Goal: Share content: Share content

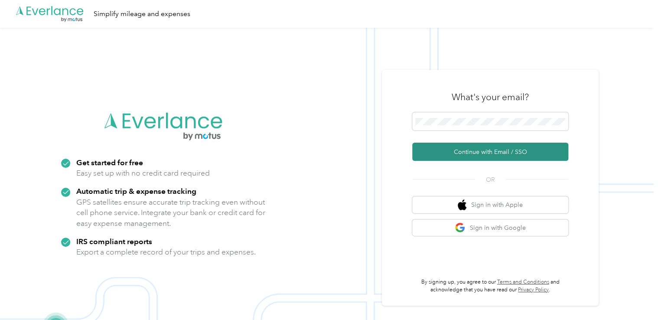
click at [452, 154] on button "Continue with Email / SSO" at bounding box center [490, 152] width 156 height 18
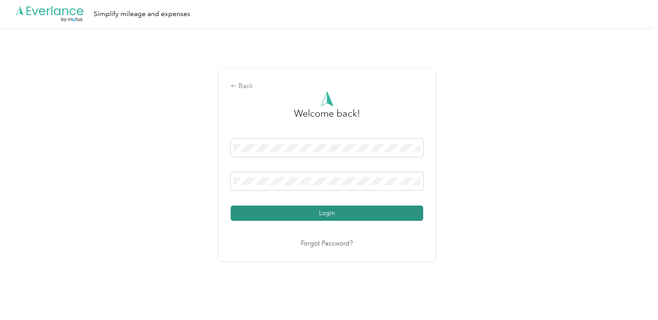
click at [342, 210] on button "Login" at bounding box center [326, 212] width 192 height 15
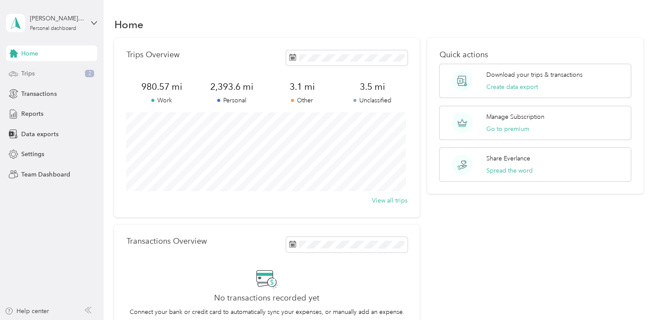
click at [48, 72] on div "Trips 2" at bounding box center [51, 74] width 91 height 16
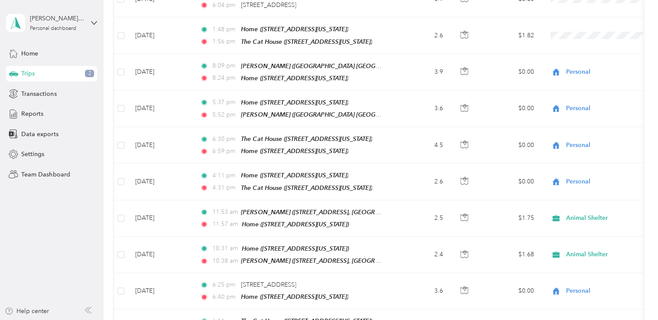
scroll to position [163, 0]
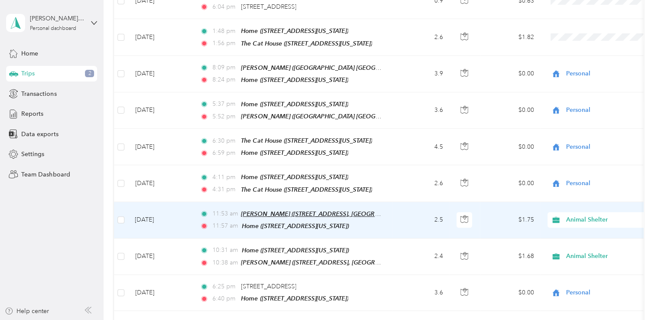
click at [356, 210] on span "[PERSON_NAME] ([STREET_ADDRESS], [GEOGRAPHIC_DATA], [US_STATE])" at bounding box center [344, 213] width 207 height 7
click at [273, 191] on div "[PERSON_NAME] ([STREET_ADDRESS], [GEOGRAPHIC_DATA], [US_STATE]) Auto detected a…" at bounding box center [347, 175] width 219 height 52
click at [402, 213] on td "2.5" at bounding box center [420, 220] width 57 height 36
click at [175, 210] on td "[DATE]" at bounding box center [160, 220] width 65 height 36
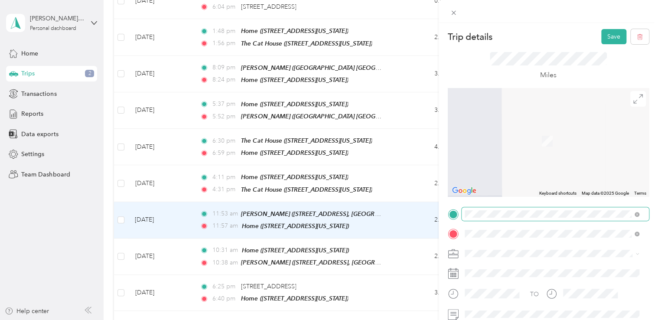
click at [639, 212] on span at bounding box center [554, 214] width 187 height 14
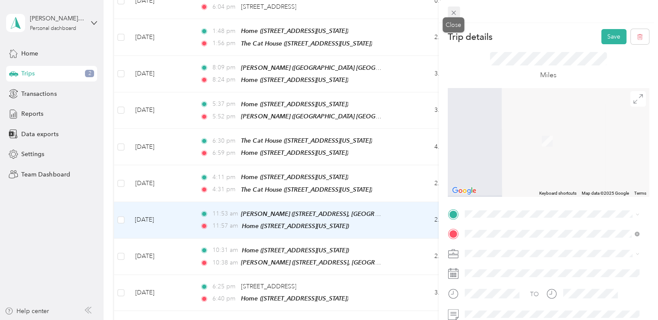
click at [452, 10] on icon at bounding box center [453, 12] width 7 height 7
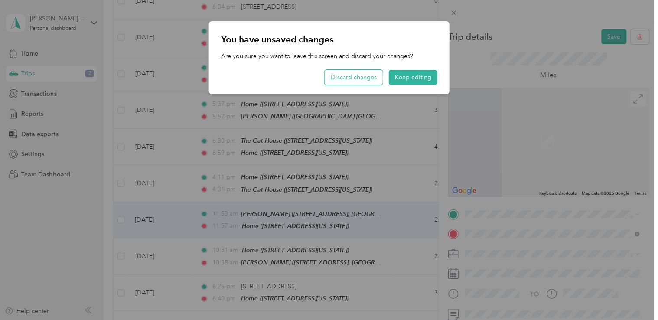
click at [357, 74] on button "Discard changes" at bounding box center [353, 77] width 58 height 15
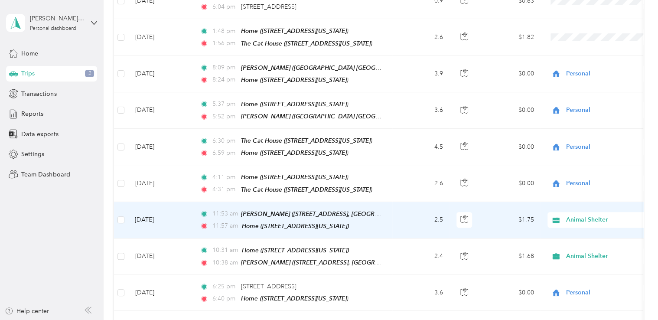
click at [400, 209] on td "2.5" at bounding box center [420, 220] width 57 height 36
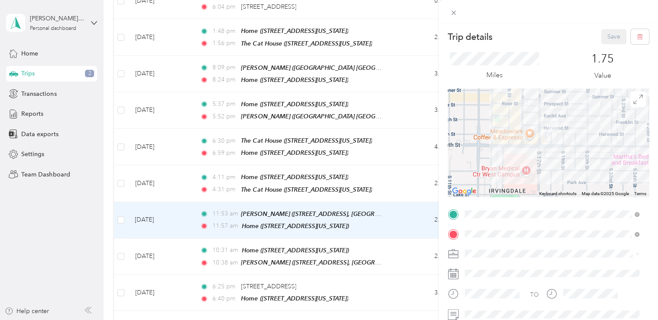
click at [526, 140] on div at bounding box center [547, 142] width 201 height 108
click at [504, 138] on div at bounding box center [547, 142] width 201 height 108
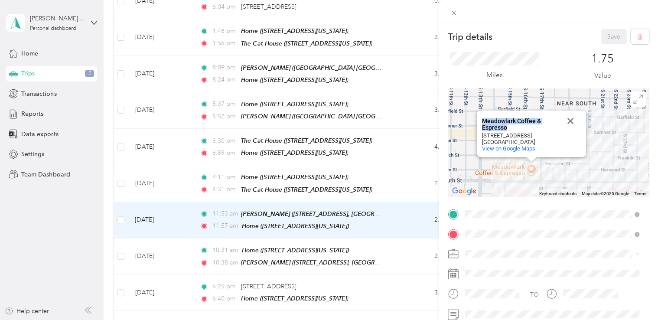
drag, startPoint x: 512, startPoint y: 126, endPoint x: 473, endPoint y: 122, distance: 39.1
click at [476, 122] on div "Meadowlark Coffee & Espresso Meadowlark Coffee & Espresso [STREET_ADDRESS] View…" at bounding box center [530, 133] width 109 height 46
copy div "Meadowlark Coffee & Espresso"
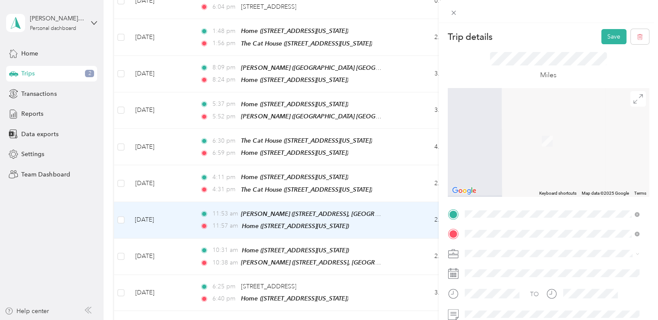
click at [597, 202] on div "Trip details Save This trip cannot be edited because it is either under review,…" at bounding box center [547, 212] width 201 height 367
click at [587, 65] on div "Miles" at bounding box center [547, 66] width 117 height 29
click at [529, 118] on span "[STREET_ADDRESS][GEOGRAPHIC_DATA], [US_STATE], [GEOGRAPHIC_DATA]" at bounding box center [557, 124] width 154 height 16
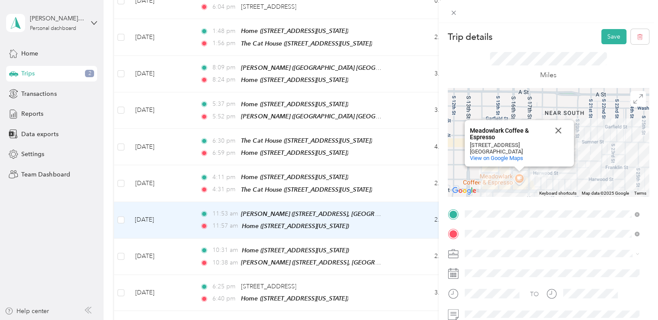
click at [514, 179] on div "Meadowlark Coffee & Espresso Meadowlark Coffee & Espresso [STREET_ADDRESS] View…" at bounding box center [547, 142] width 201 height 108
click at [515, 178] on div "Meadowlark Coffee & Espresso Meadowlark Coffee & Espresso [STREET_ADDRESS] View…" at bounding box center [547, 142] width 201 height 108
drag, startPoint x: 508, startPoint y: 141, endPoint x: 466, endPoint y: 144, distance: 42.6
click at [470, 144] on div "Meadowlark Coffee & Espresso [STREET_ADDRESS] View on Google Maps" at bounding box center [519, 151] width 99 height 20
copy div "[STREET_ADDRESS]"
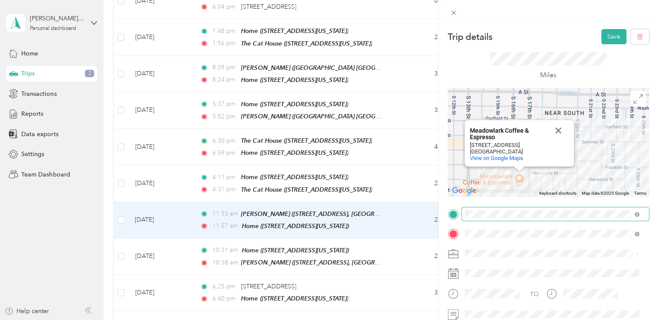
click at [638, 214] on span at bounding box center [554, 214] width 187 height 14
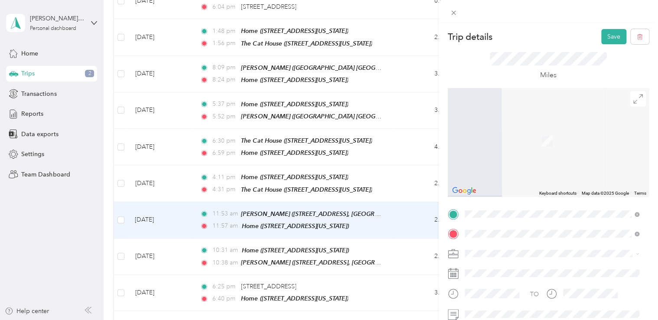
click at [541, 110] on span "[STREET_ADDRESS][US_STATE]" at bounding box center [523, 108] width 87 height 8
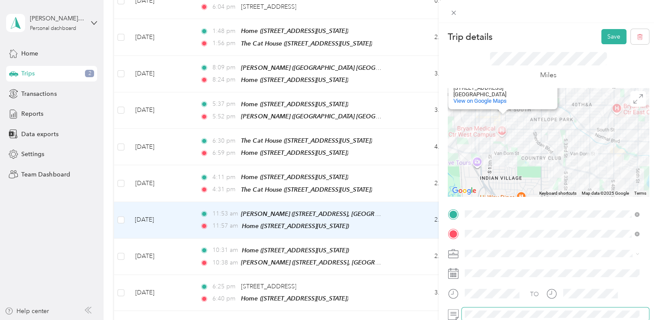
click at [523, 309] on span at bounding box center [554, 314] width 187 height 14
click at [603, 36] on button "Save" at bounding box center [613, 36] width 25 height 15
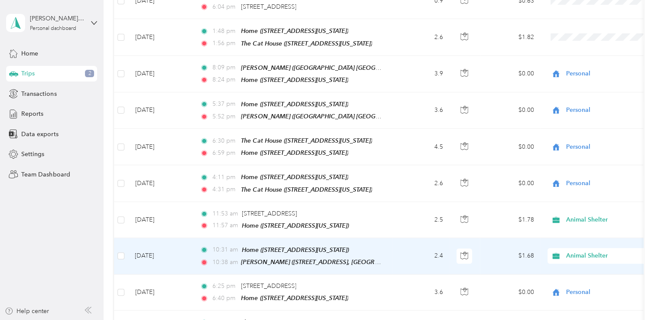
click at [194, 250] on td "10:31 am Home ([STREET_ADDRESS][US_STATE]) 10:38 am [PERSON_NAME] ([STREET_ADDR…" at bounding box center [292, 256] width 199 height 36
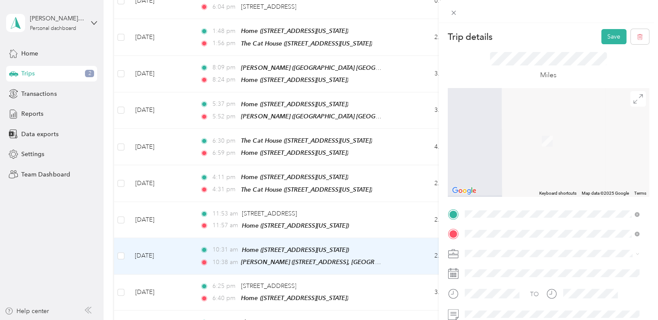
click at [517, 132] on span "[STREET_ADDRESS][US_STATE]" at bounding box center [523, 128] width 87 height 8
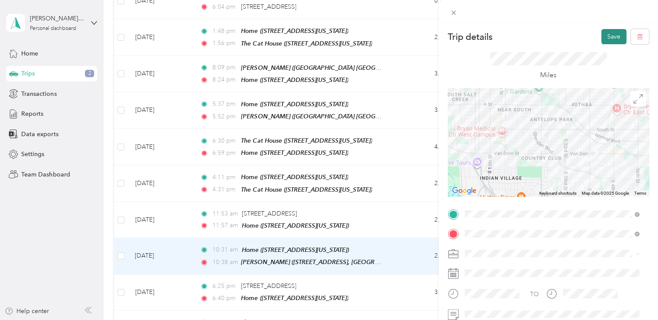
click at [603, 41] on button "Save" at bounding box center [613, 36] width 25 height 15
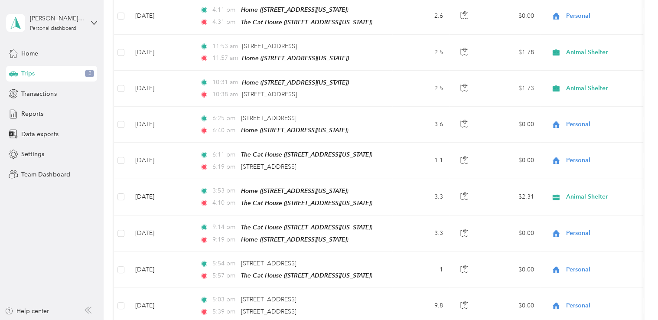
scroll to position [333, 0]
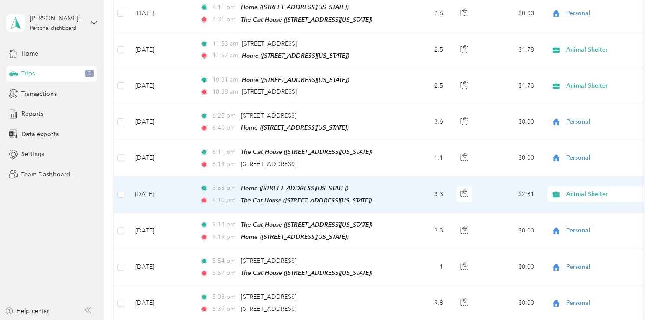
click at [180, 181] on td "[DATE]" at bounding box center [160, 194] width 65 height 36
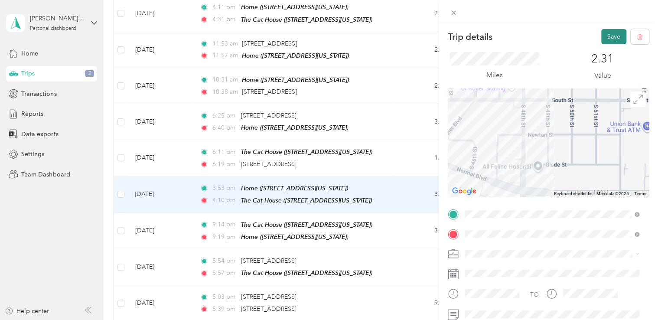
click at [606, 41] on button "Save" at bounding box center [613, 36] width 25 height 15
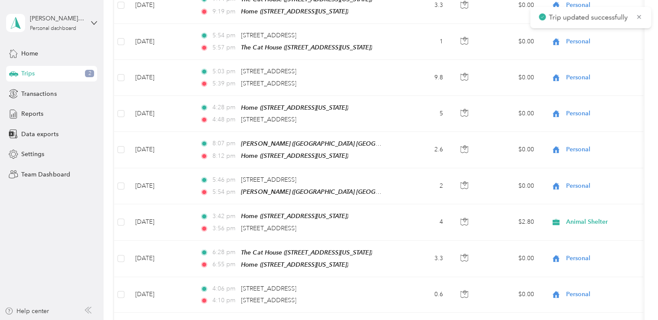
scroll to position [569, 0]
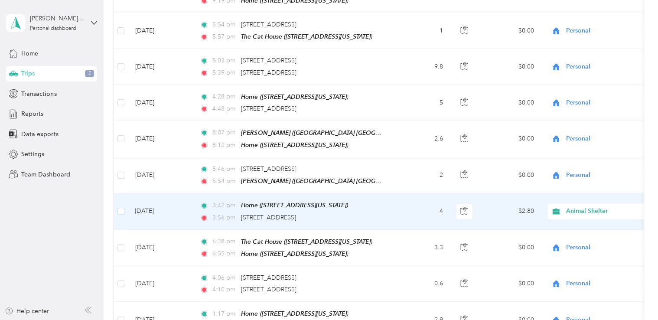
click at [415, 206] on td "4" at bounding box center [420, 211] width 57 height 36
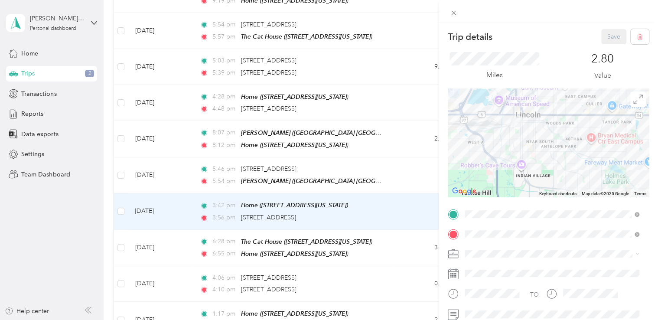
click at [415, 206] on div "Trip details Save This trip cannot be edited because it is either under review,…" at bounding box center [329, 160] width 658 height 320
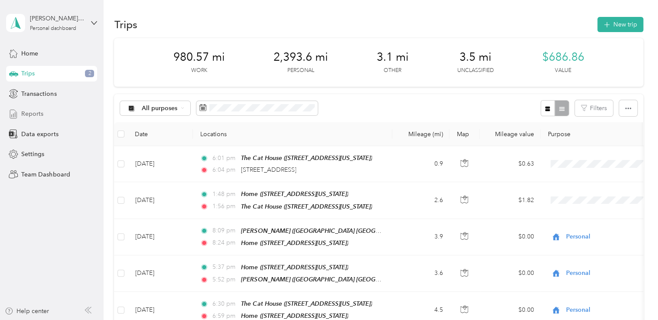
click at [43, 117] on div "Reports" at bounding box center [51, 114] width 91 height 16
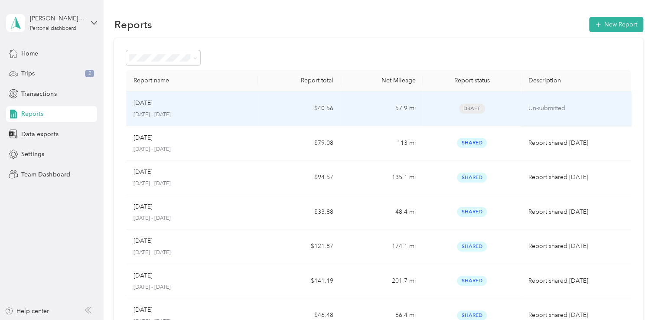
click at [478, 108] on span "Draft" at bounding box center [472, 109] width 26 height 10
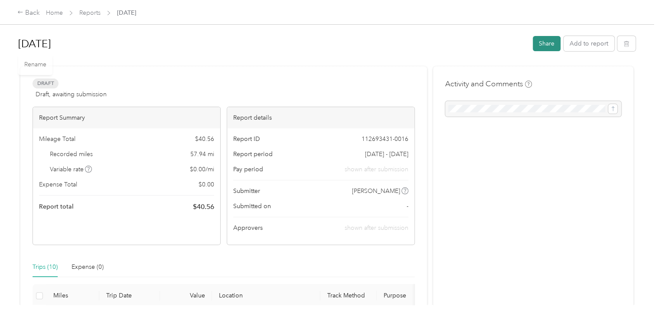
click at [542, 43] on button "Share" at bounding box center [546, 43] width 28 height 15
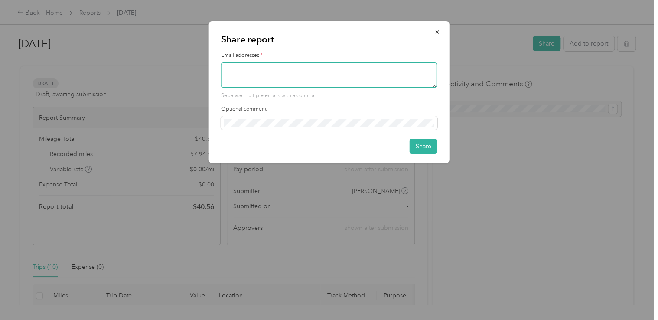
click at [331, 78] on textarea at bounding box center [329, 74] width 216 height 25
type textarea "[PERSON_NAME][EMAIL_ADDRESS][DOMAIN_NAME]"
click at [406, 146] on div "Share" at bounding box center [329, 146] width 216 height 15
click at [416, 146] on button "Share" at bounding box center [423, 146] width 28 height 15
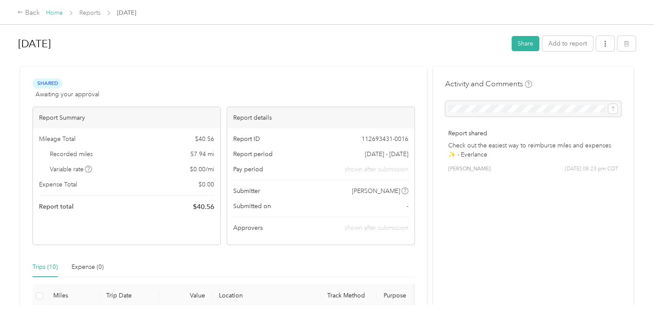
click at [56, 14] on link "Home" at bounding box center [54, 12] width 17 height 7
